Goal: Task Accomplishment & Management: Manage account settings

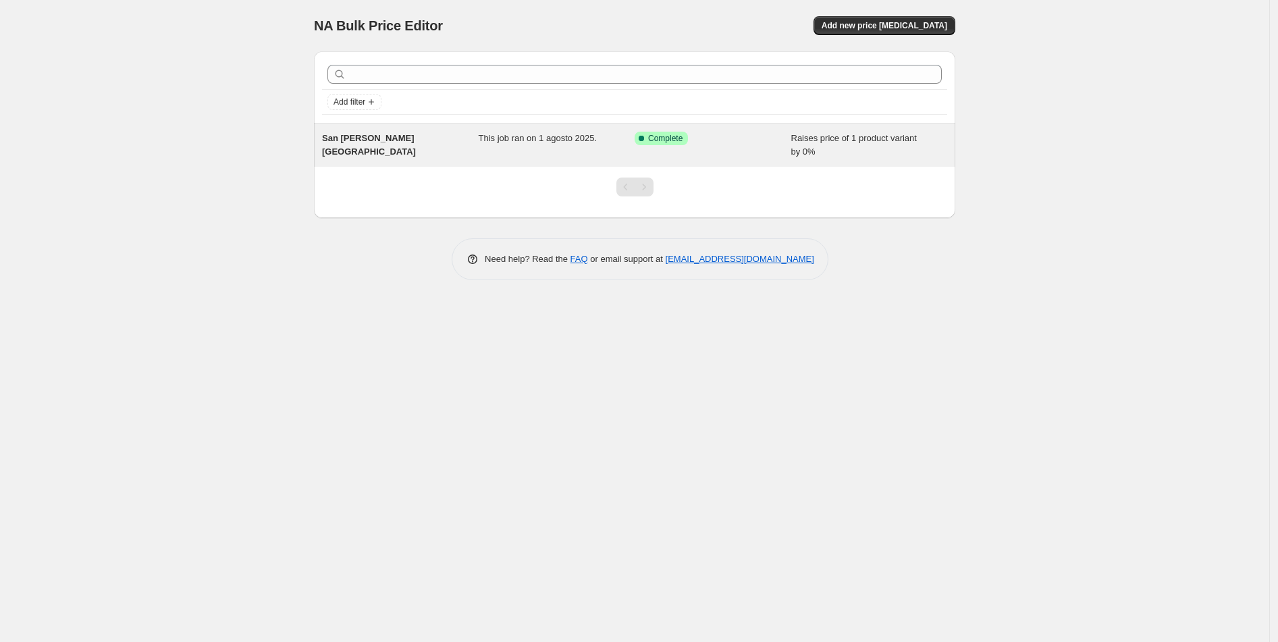
click at [566, 145] on div "This job ran on 1 agosto 2025." at bounding box center [556, 145] width 157 height 27
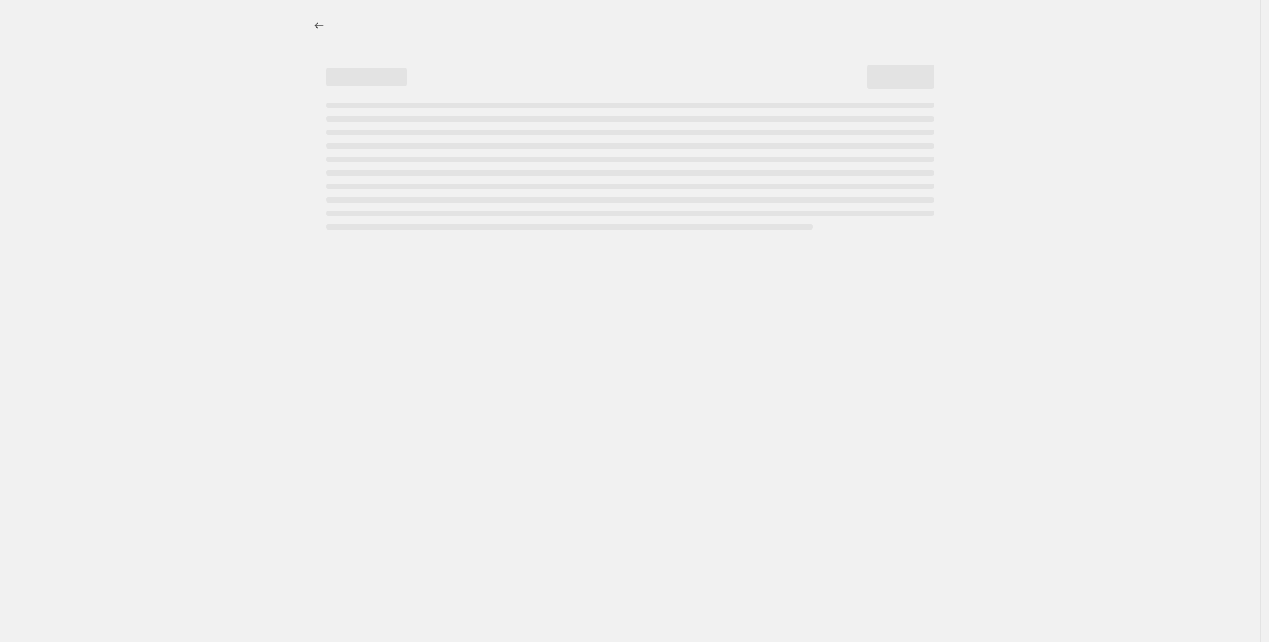
select select "percentage"
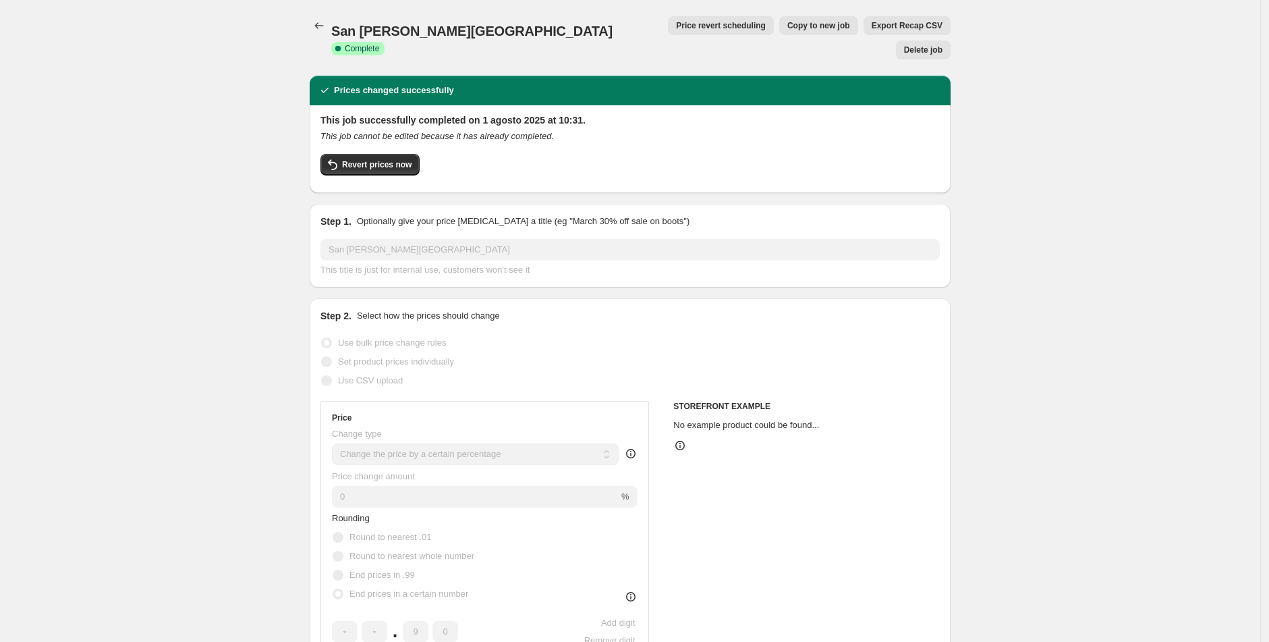
click at [908, 45] on span "Delete job" at bounding box center [923, 50] width 38 height 11
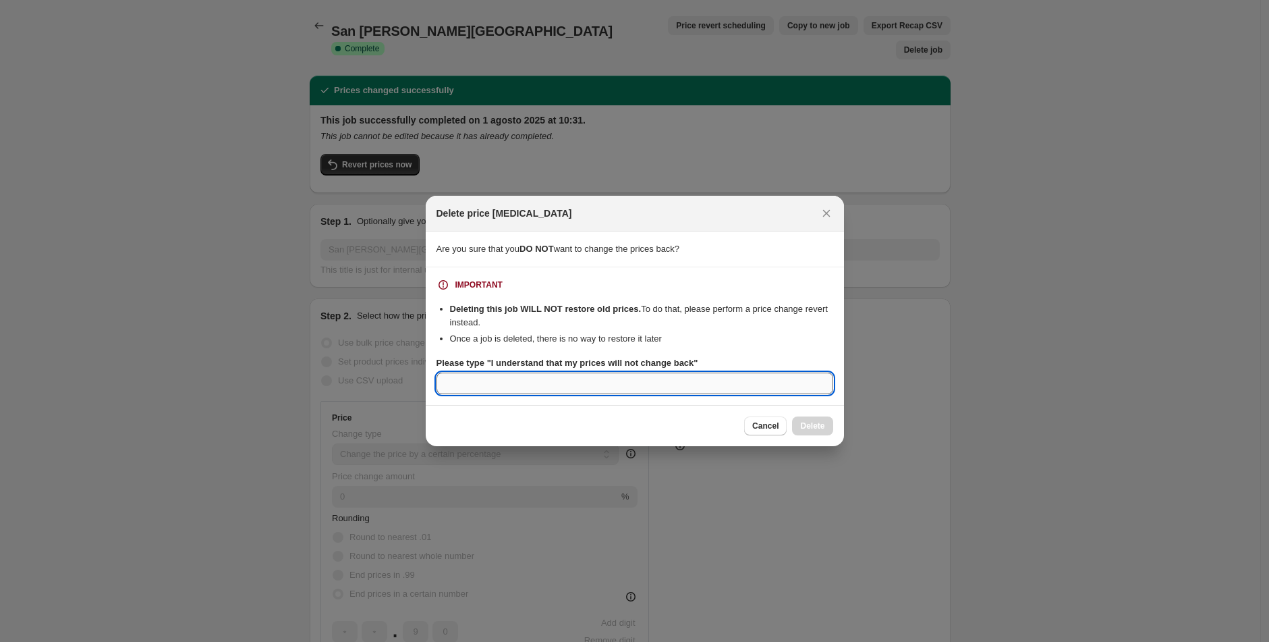
click at [654, 393] on input "Please type "I understand that my prices will not change back"" at bounding box center [635, 384] width 397 height 22
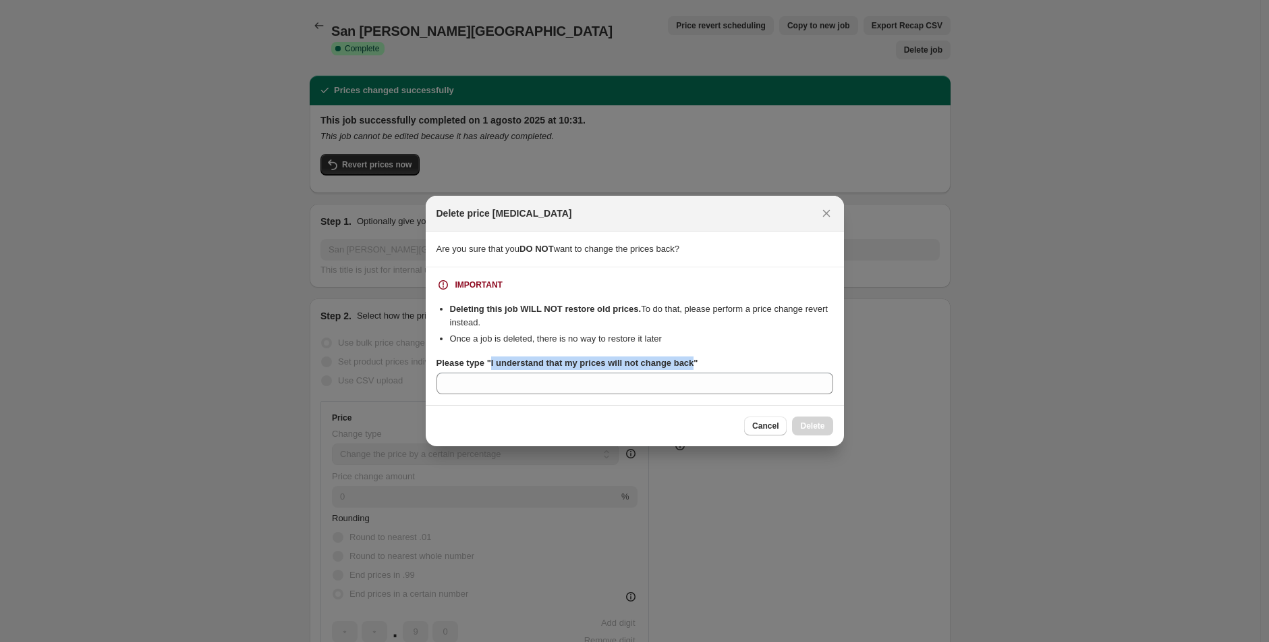
drag, startPoint x: 704, startPoint y: 364, endPoint x: 495, endPoint y: 362, distance: 208.5
click at [495, 362] on b "Please type "I understand that my prices will not change back"" at bounding box center [568, 363] width 262 height 10
copy b "understand that my prices will not change back"
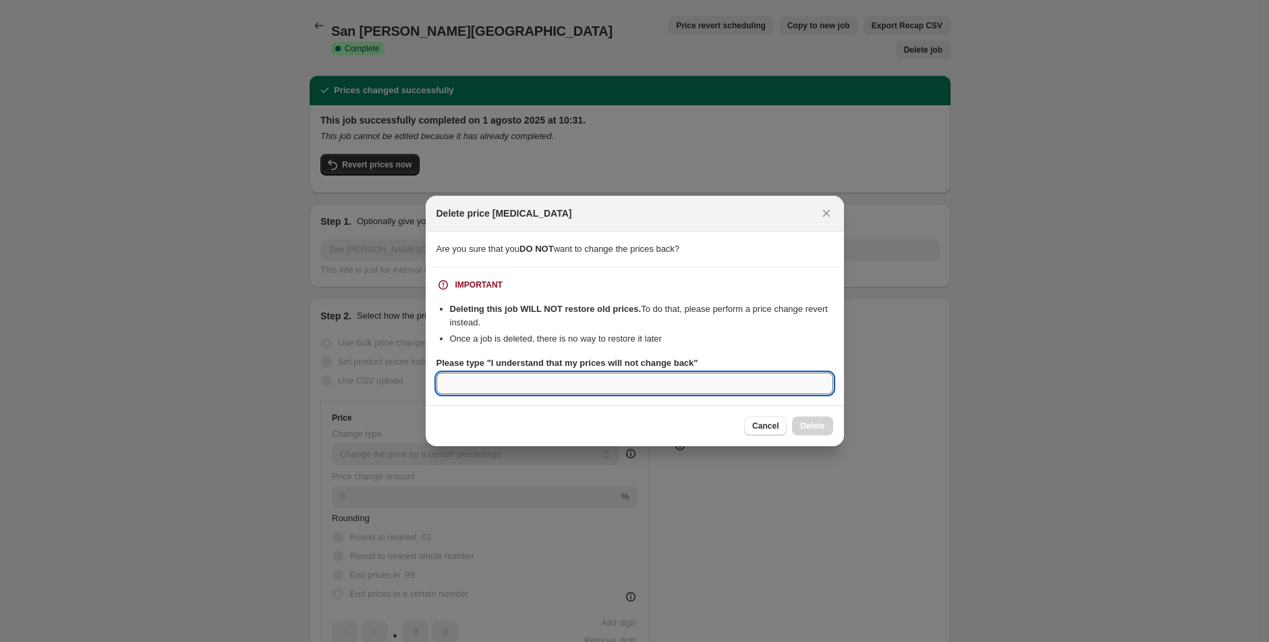
click at [516, 388] on input "Please type "I understand that my prices will not change back"" at bounding box center [635, 384] width 397 height 22
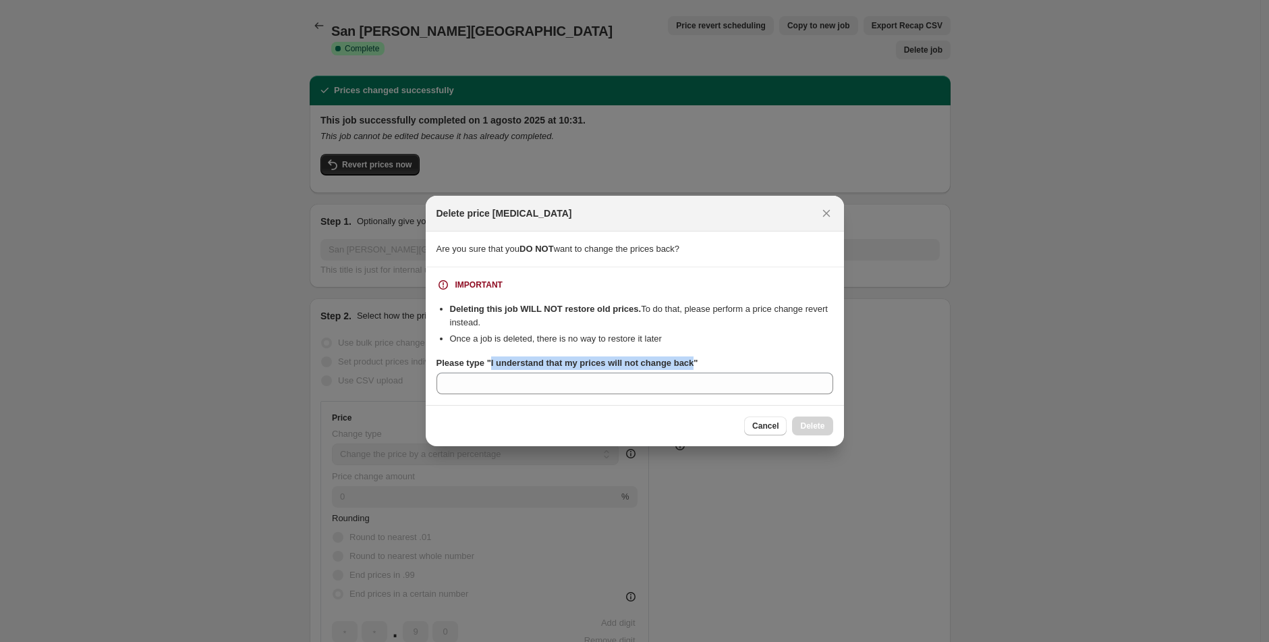
drag, startPoint x: 494, startPoint y: 361, endPoint x: 706, endPoint y: 366, distance: 212.0
click at [698, 366] on b "Please type "I understand that my prices will not change back"" at bounding box center [568, 363] width 262 height 10
copy b "I understand that my prices will not change back"
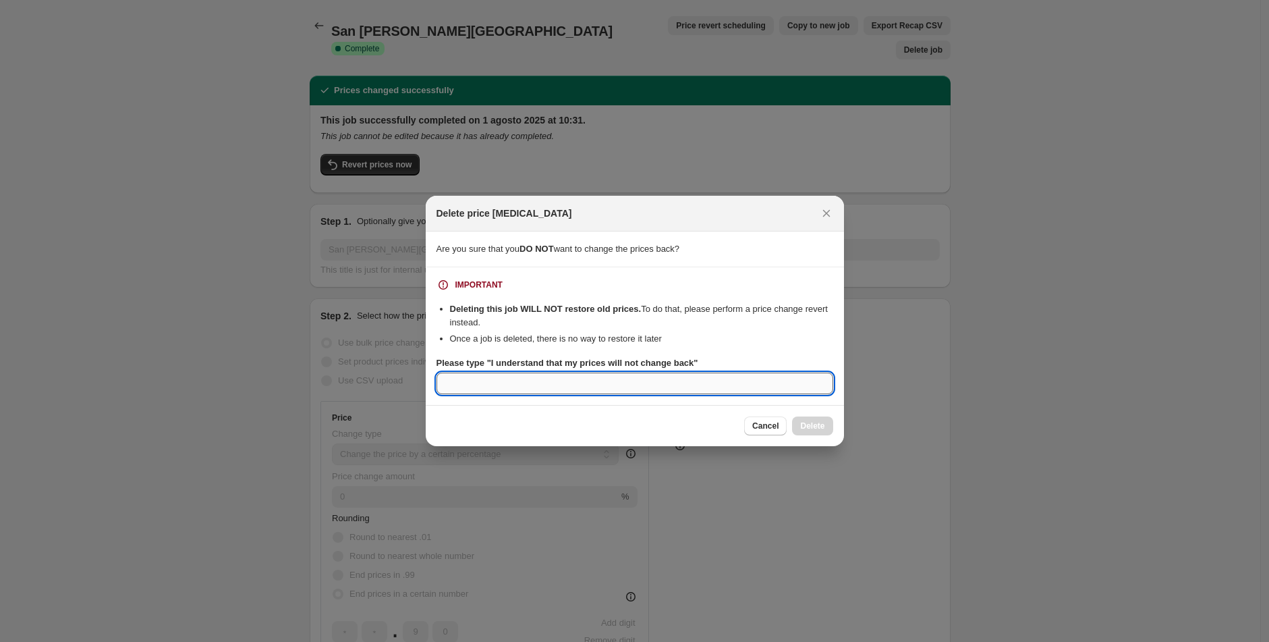
drag, startPoint x: 703, startPoint y: 381, endPoint x: 744, endPoint y: 392, distance: 42.6
click at [703, 381] on input "Please type "I understand that my prices will not change back"" at bounding box center [635, 384] width 397 height 22
paste input "I understand that my prices will not change back"
type input "I understand that my prices will not change back"
click at [811, 418] on button "Delete" at bounding box center [812, 425] width 40 height 19
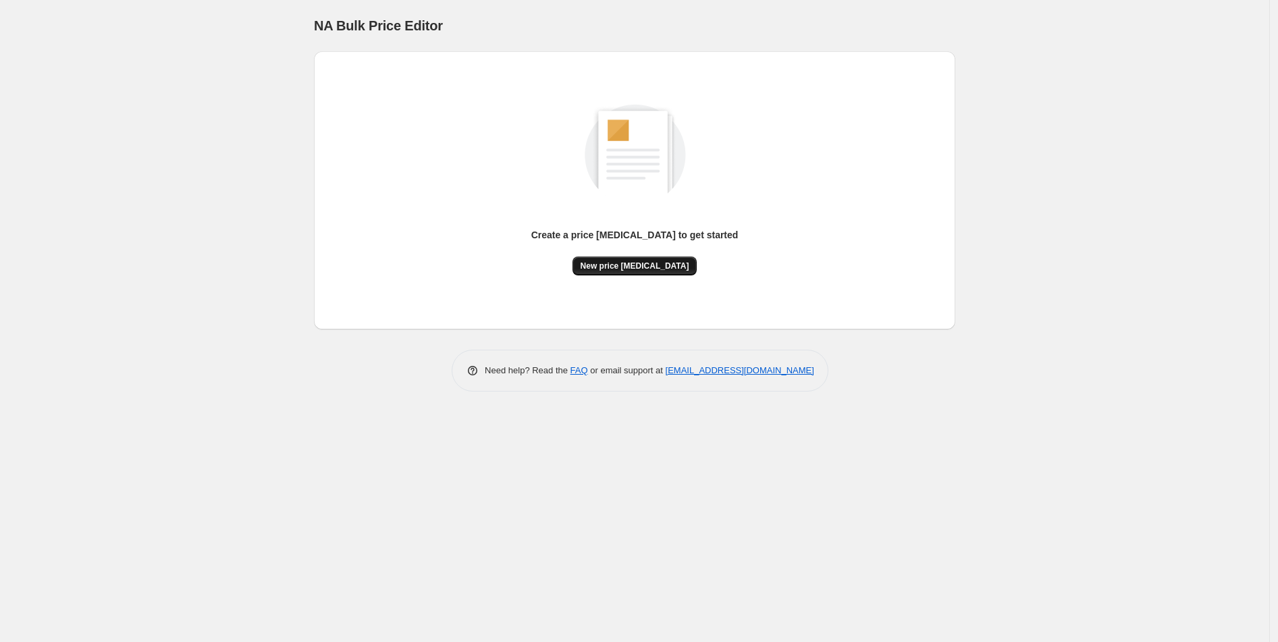
click at [625, 267] on span "New price [MEDICAL_DATA]" at bounding box center [634, 266] width 109 height 11
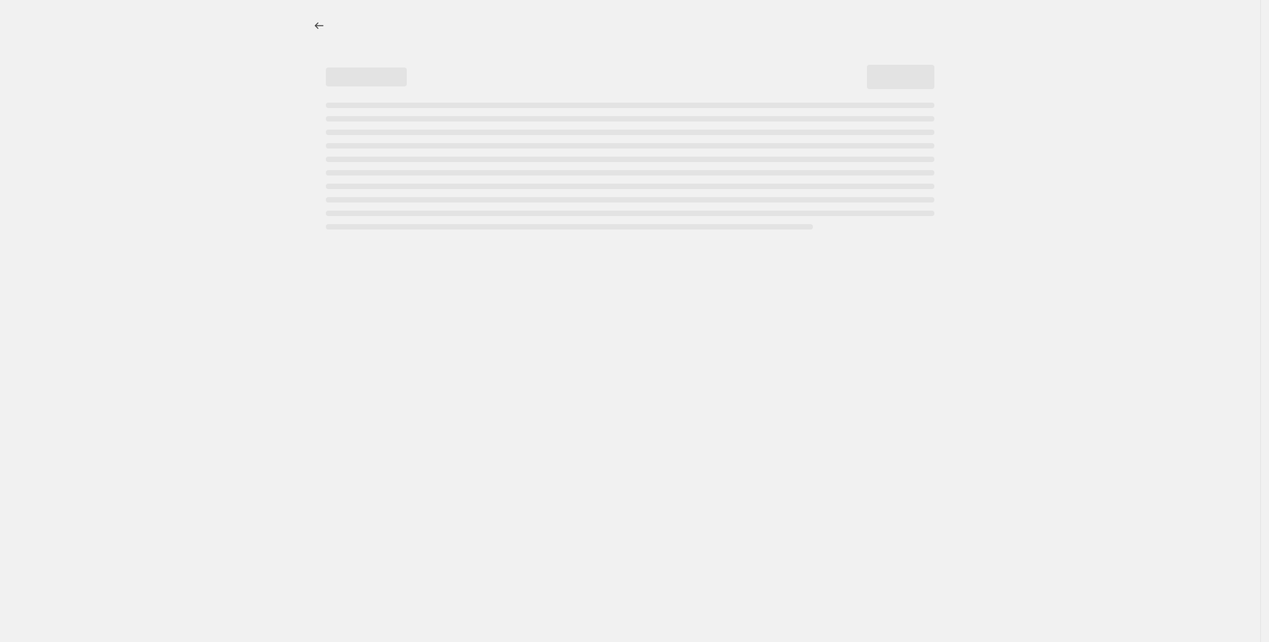
select select "percentage"
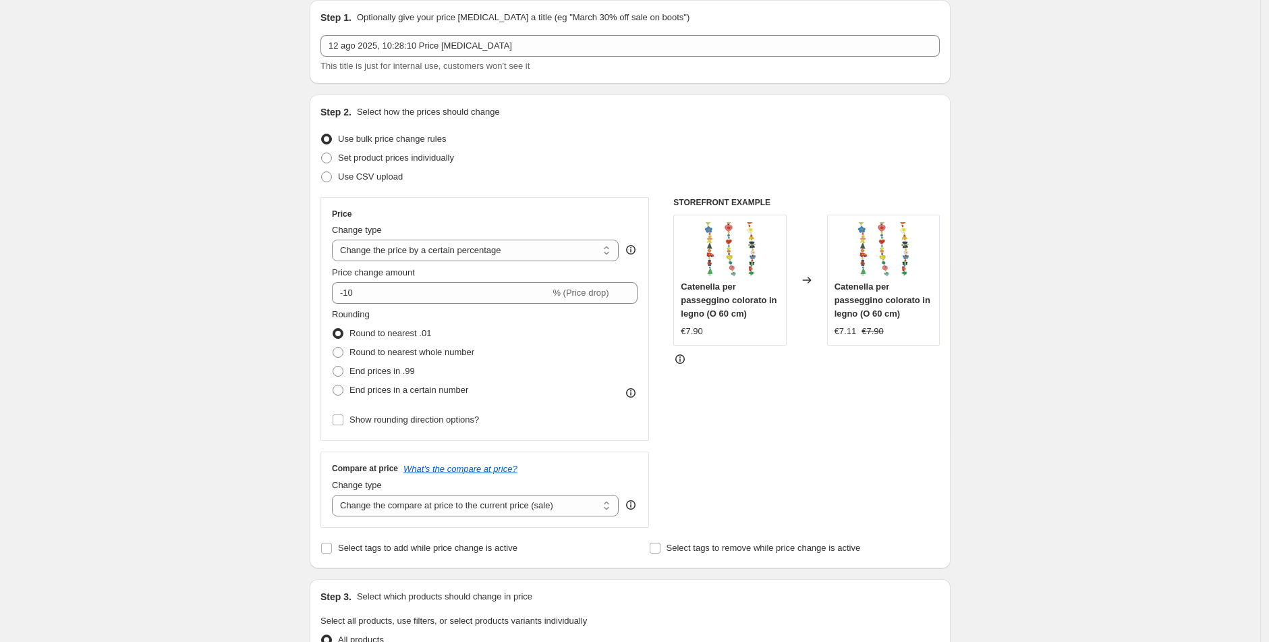
scroll to position [124, 0]
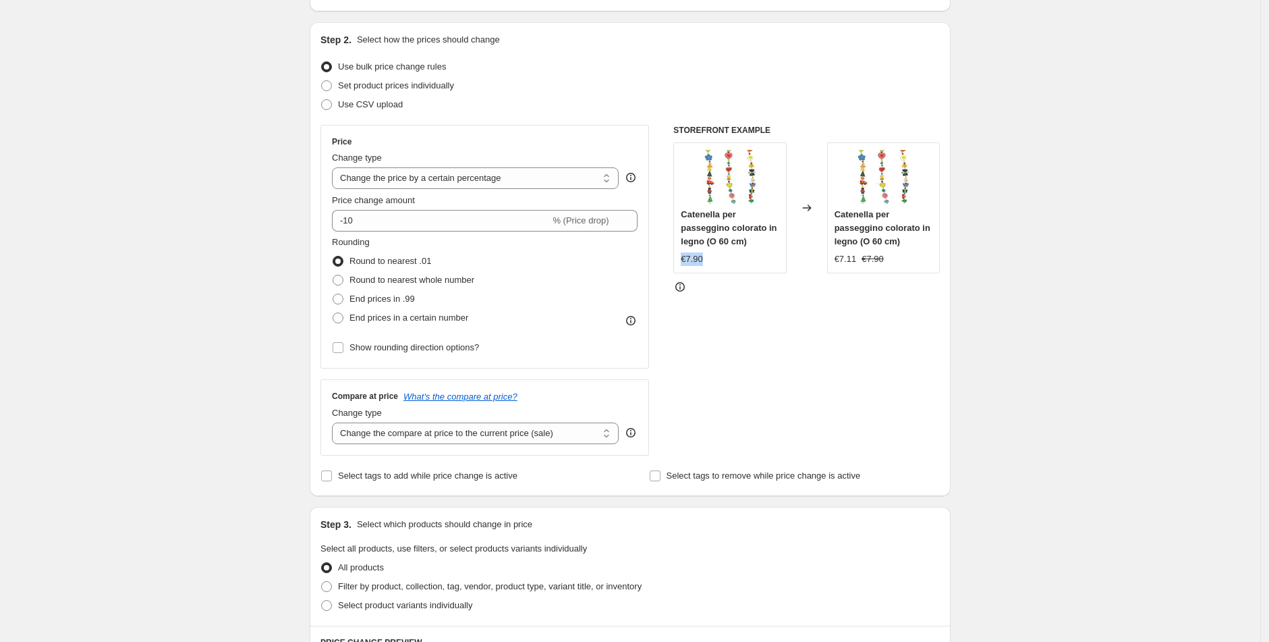
drag, startPoint x: 686, startPoint y: 261, endPoint x: 757, endPoint y: 265, distance: 70.9
click at [757, 265] on div "Catenella per passeggino colorato in legno (O 60 cm) €7.90" at bounding box center [730, 207] width 113 height 131
drag, startPoint x: 854, startPoint y: 256, endPoint x: 858, endPoint y: 334, distance: 77.7
click at [921, 262] on div "€7.11 €7.90" at bounding box center [884, 258] width 98 height 13
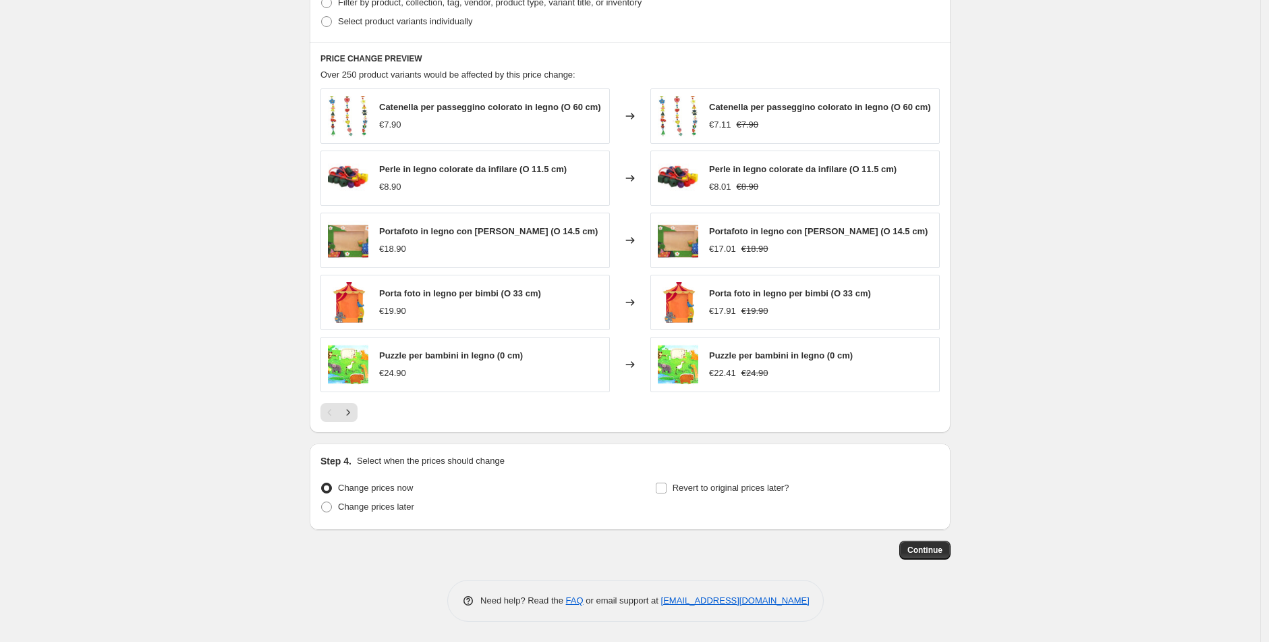
scroll to position [712, 0]
drag, startPoint x: 793, startPoint y: 373, endPoint x: 773, endPoint y: 373, distance: 19.6
click at [774, 375] on div "€22.41 €24.90" at bounding box center [781, 372] width 144 height 13
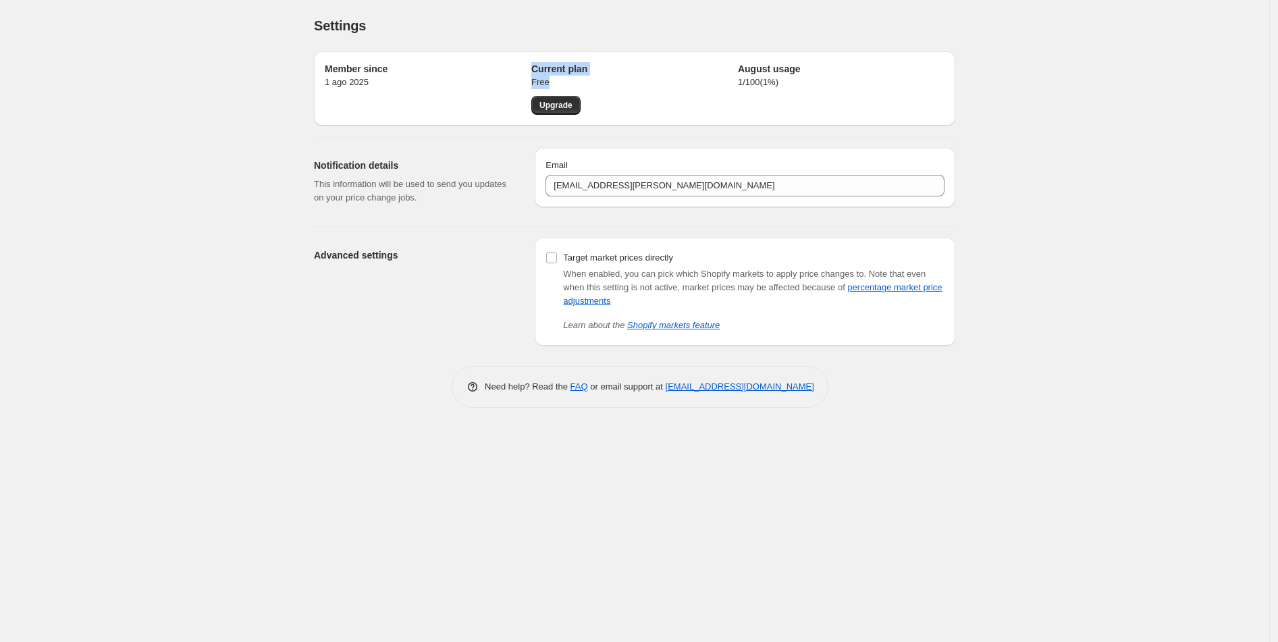
drag, startPoint x: 547, startPoint y: 83, endPoint x: 583, endPoint y: 83, distance: 35.8
click at [583, 83] on div "Member since 1 ago 2025 Current plan Free Upgrade August usage 1 / 100 ( 1 %)" at bounding box center [635, 88] width 620 height 53
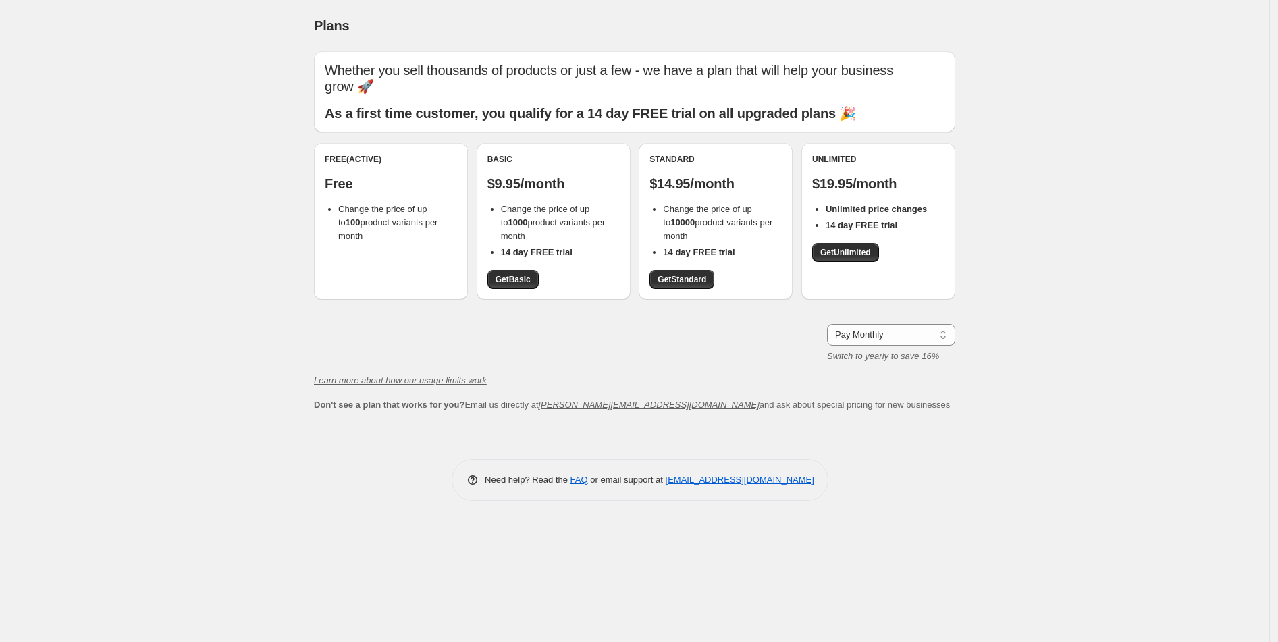
drag, startPoint x: 382, startPoint y: 227, endPoint x: 327, endPoint y: 194, distance: 64.2
click at [327, 194] on div "Free (Active) Free Change the price of up to 100 product variants per month" at bounding box center [391, 221] width 154 height 157
click at [346, 217] on b "100" at bounding box center [353, 222] width 15 height 10
drag, startPoint x: 341, startPoint y: 187, endPoint x: 371, endPoint y: 226, distance: 49.1
click at [373, 229] on div "Free (Active) Free Change the price of up to 100 product variants per month" at bounding box center [391, 221] width 154 height 157
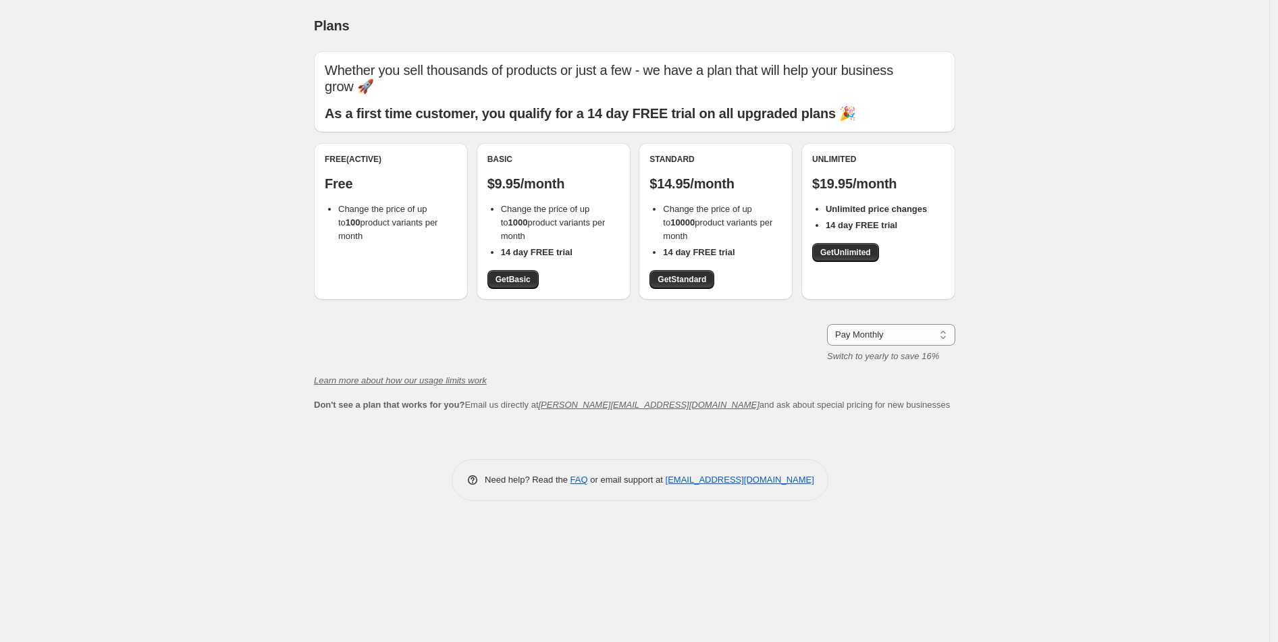
drag, startPoint x: 371, startPoint y: 224, endPoint x: 354, endPoint y: 202, distance: 27.4
click at [356, 205] on li "Change the price of up to 100 product variants per month" at bounding box center [397, 222] width 119 height 40
drag, startPoint x: 373, startPoint y: 214, endPoint x: 312, endPoint y: 185, distance: 67.3
click at [307, 187] on div "Whether you sell thousands of products or just a few - we have a plan that will…" at bounding box center [629, 239] width 652 height 398
drag, startPoint x: 540, startPoint y: 229, endPoint x: 510, endPoint y: 164, distance: 71.9
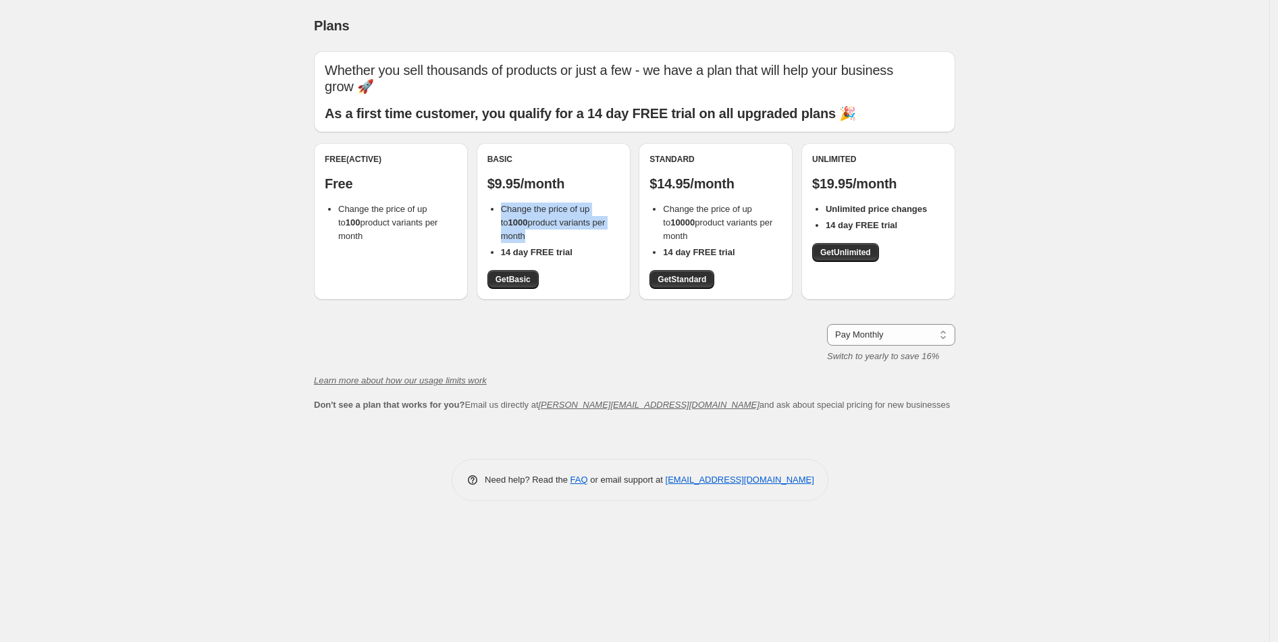
click at [531, 219] on li "Change the price of up to 1000 product variants per month" at bounding box center [560, 222] width 119 height 40
drag, startPoint x: 669, startPoint y: 191, endPoint x: 707, endPoint y: 225, distance: 51.2
click at [707, 225] on li "Change the price of up to 10000 product variants per month" at bounding box center [722, 222] width 119 height 40
drag, startPoint x: 874, startPoint y: 207, endPoint x: 887, endPoint y: 218, distance: 17.2
click at [887, 218] on div "Unlimited $19.95/month Unlimited price changes 14 day FREE trial Get Unlimited" at bounding box center [878, 208] width 132 height 108
